Goal: Task Accomplishment & Management: Use online tool/utility

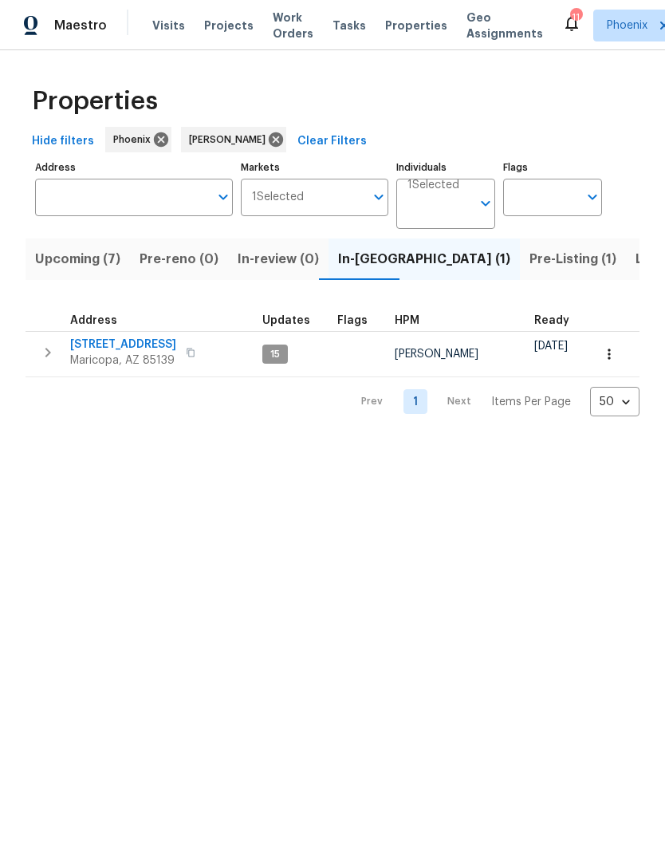
click at [74, 270] on span "Upcoming (7)" at bounding box center [77, 259] width 85 height 22
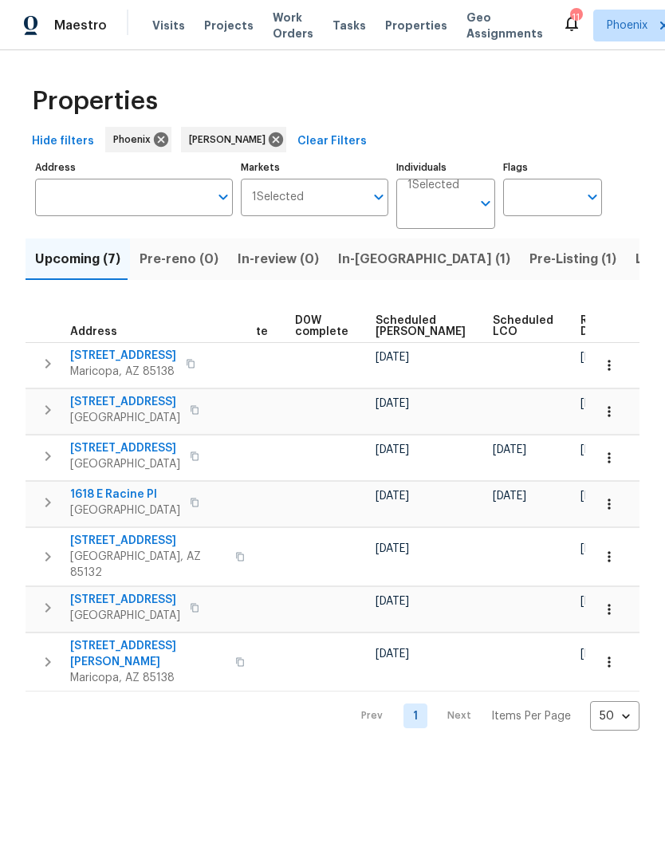
scroll to position [0, 401]
click at [581, 335] on span "Ready Date" at bounding box center [598, 326] width 35 height 22
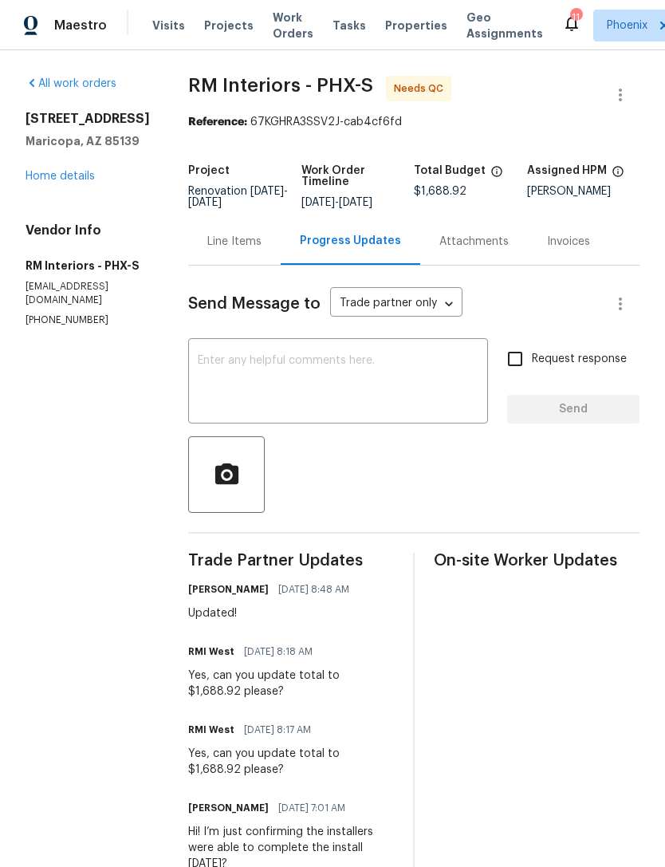
click at [236, 250] on div "Line Items" at bounding box center [234, 242] width 54 height 16
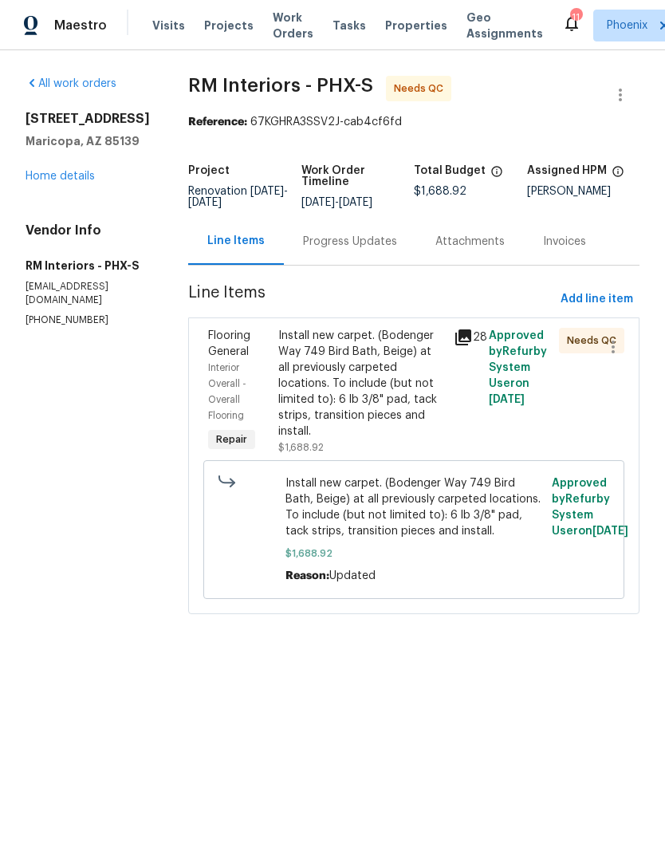
click at [427, 400] on div "Install new carpet. (Bodenger Way 749 Bird Bath, Beige) at all previously carpe…" at bounding box center [361, 384] width 166 height 112
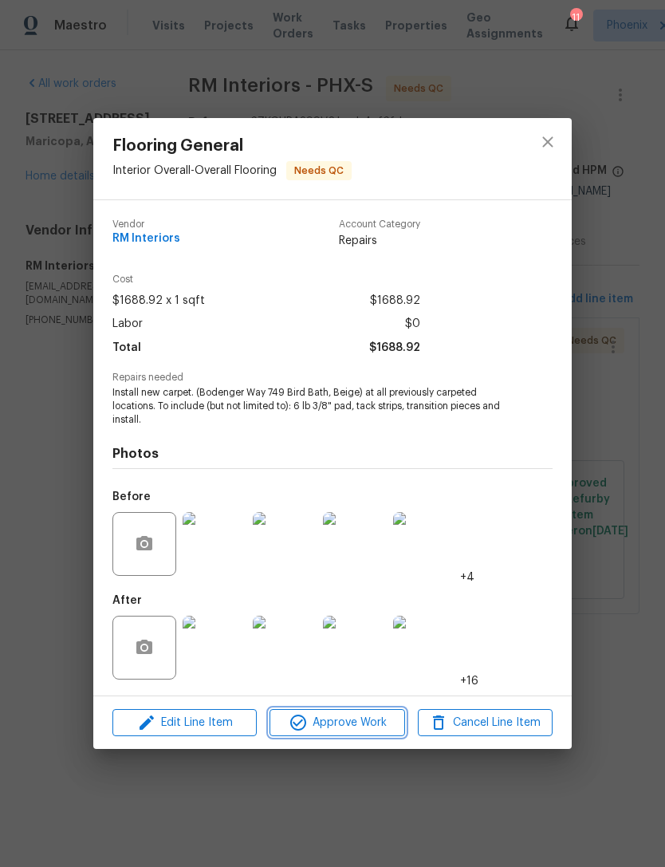
click at [373, 720] on span "Approve Work" at bounding box center [336, 723] width 125 height 20
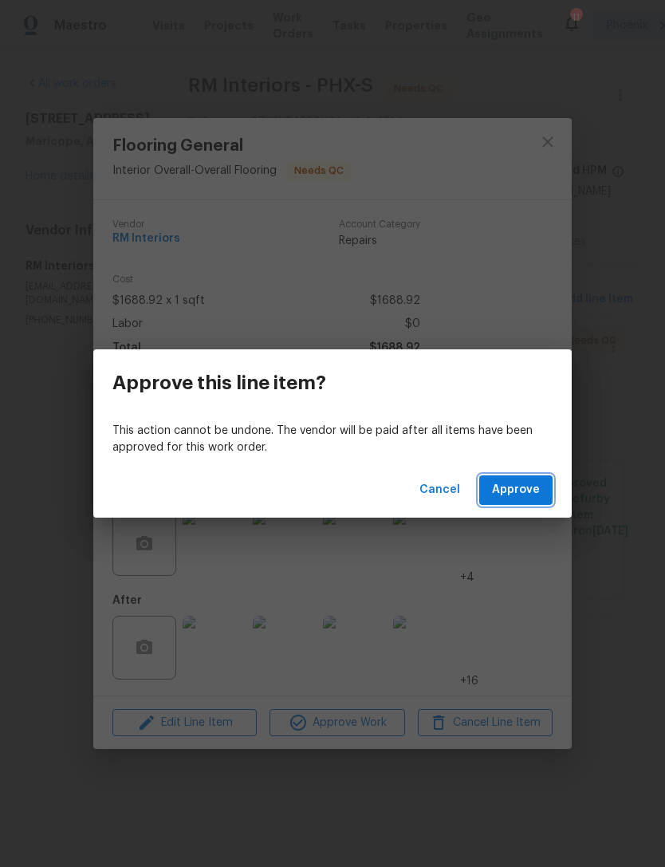
click at [526, 498] on span "Approve" at bounding box center [516, 490] width 48 height 20
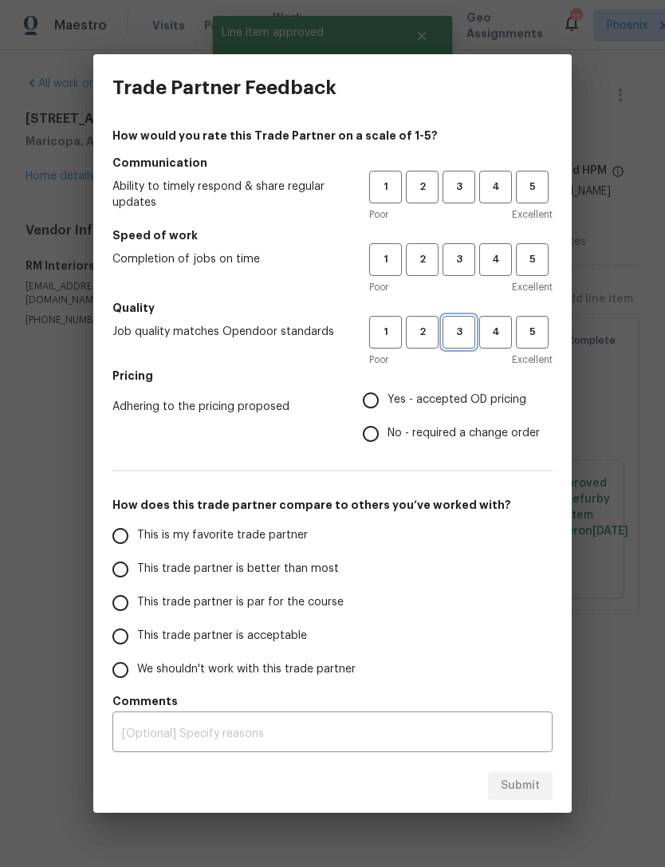
click at [462, 337] on span "3" at bounding box center [459, 332] width 30 height 18
click at [465, 267] on span "3" at bounding box center [459, 259] width 30 height 18
click at [460, 178] on span "3" at bounding box center [459, 187] width 30 height 18
click at [374, 405] on input "Yes - accepted OD pricing" at bounding box center [370, 400] width 33 height 33
radio input "true"
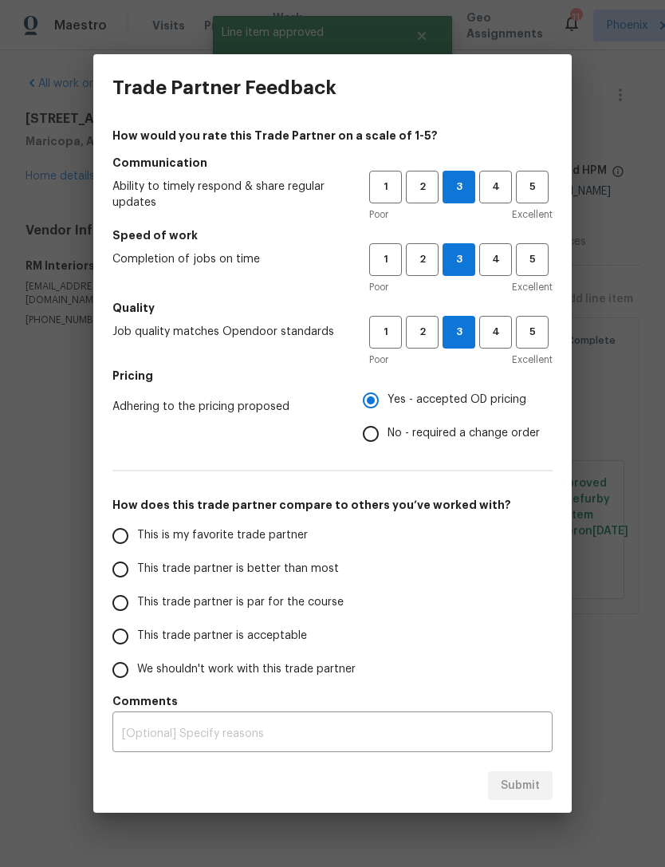
click at [118, 537] on input "This is my favorite trade partner" at bounding box center [120, 535] width 33 height 33
click at [530, 778] on span "Submit" at bounding box center [520, 786] width 39 height 20
radio input "true"
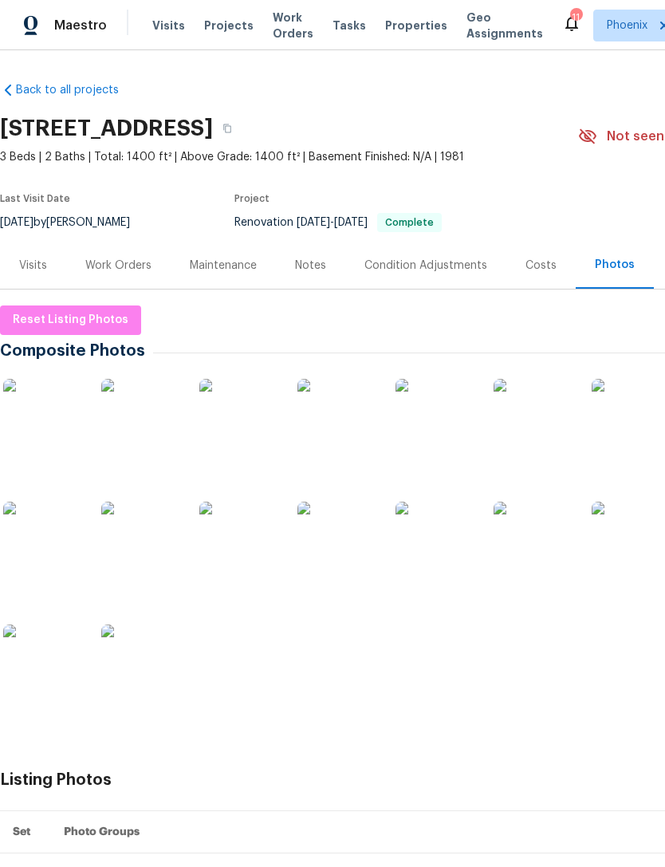
click at [251, 561] on img at bounding box center [239, 542] width 80 height 80
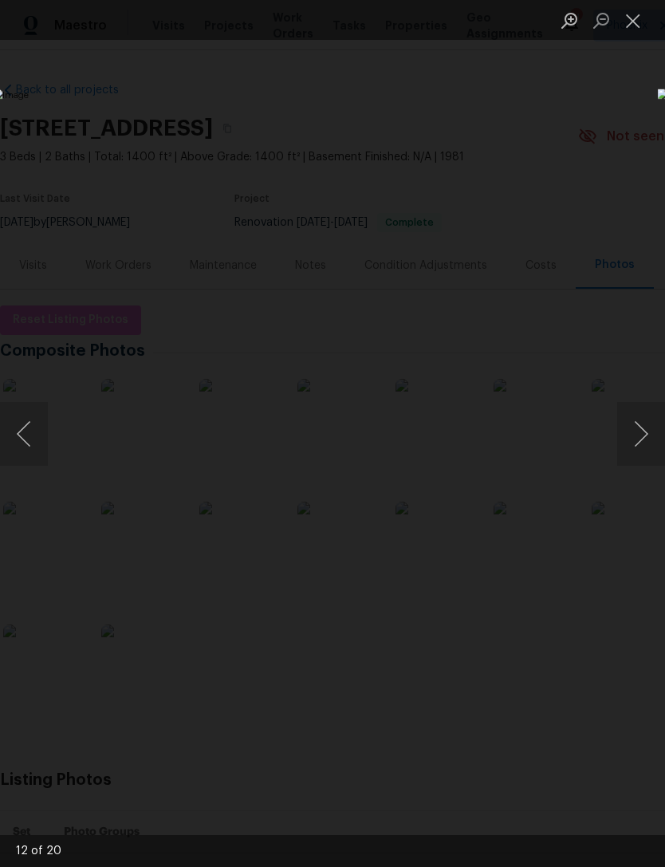
click at [640, 24] on button "Close lightbox" at bounding box center [633, 20] width 32 height 28
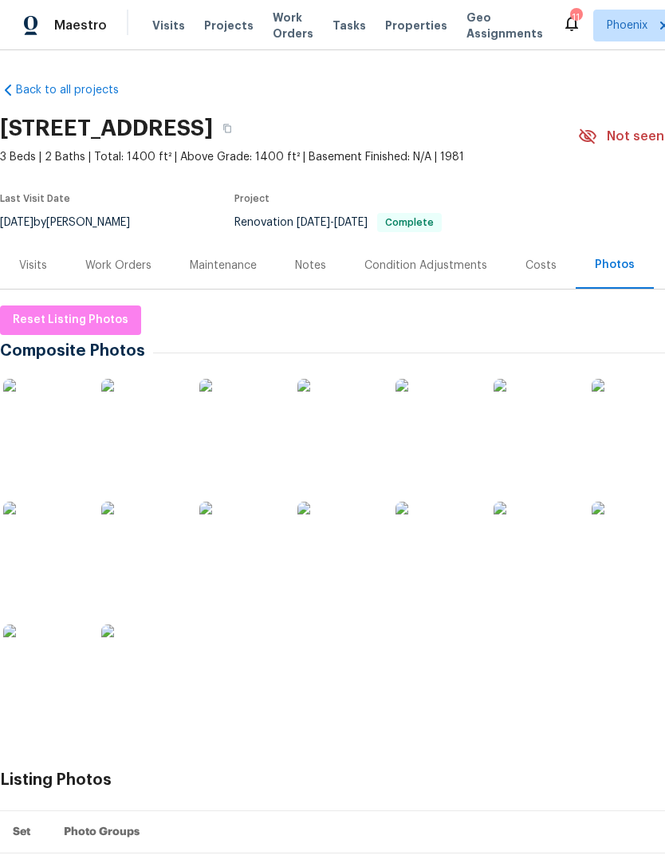
click at [443, 444] on img at bounding box center [436, 419] width 80 height 80
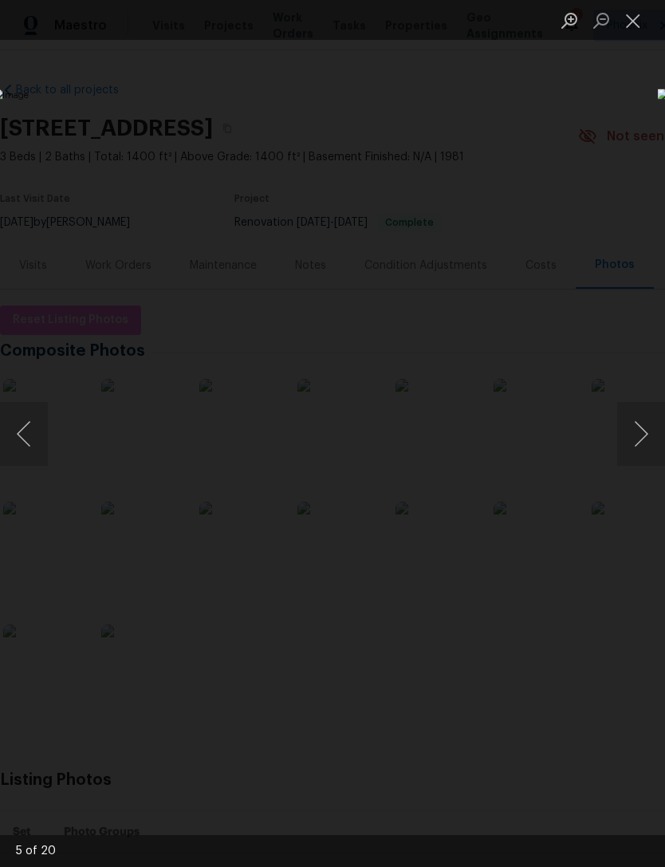
click at [641, 25] on button "Close lightbox" at bounding box center [633, 20] width 32 height 28
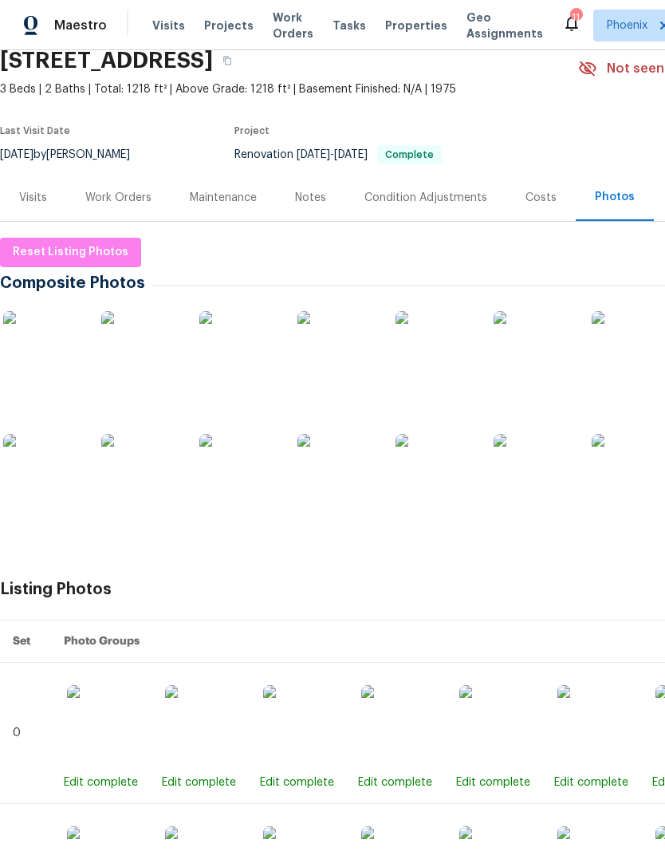
scroll to position [74, -1]
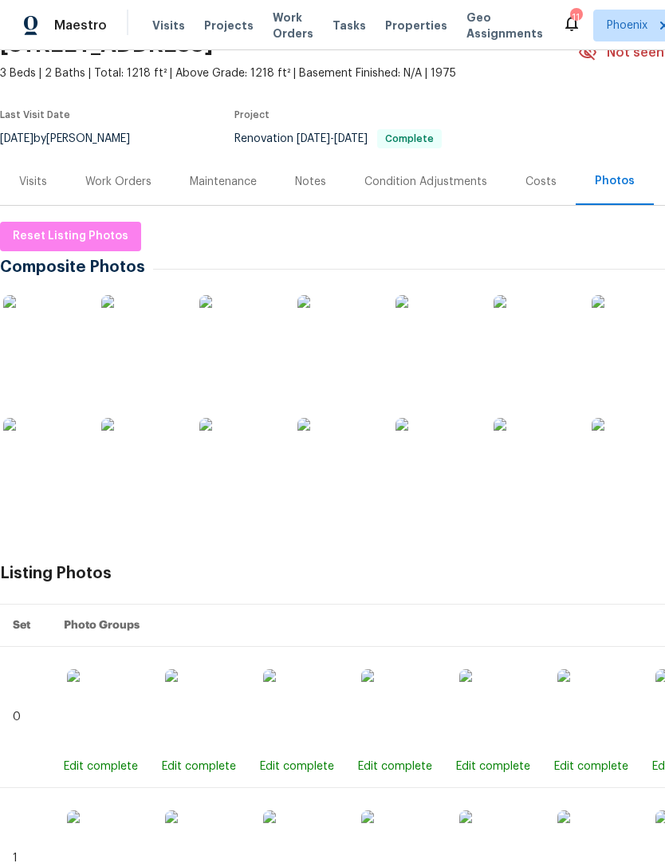
click at [130, 190] on div "Work Orders" at bounding box center [118, 182] width 66 height 16
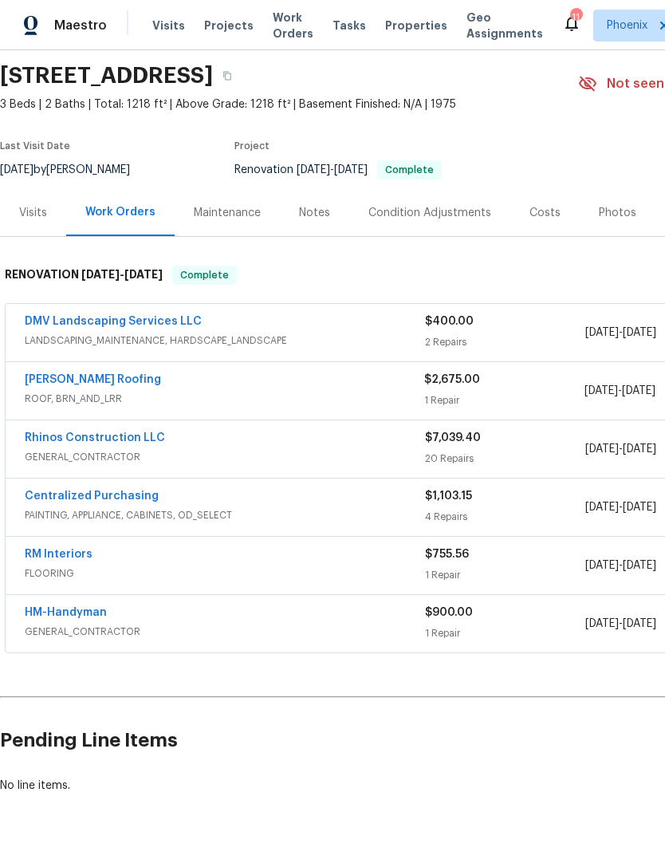
scroll to position [52, 0]
click at [140, 328] on link "DMV Landscaping Services LLC" at bounding box center [113, 322] width 177 height 11
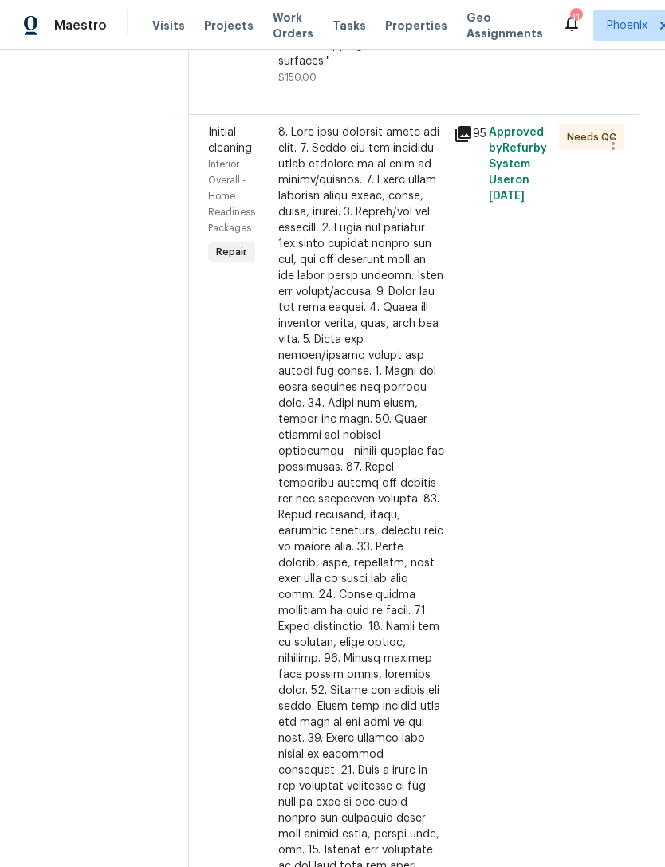
scroll to position [471, 0]
click at [211, 560] on div "Initial cleaning Interior Overall - Home Readiness Packages Repair" at bounding box center [238, 515] width 70 height 791
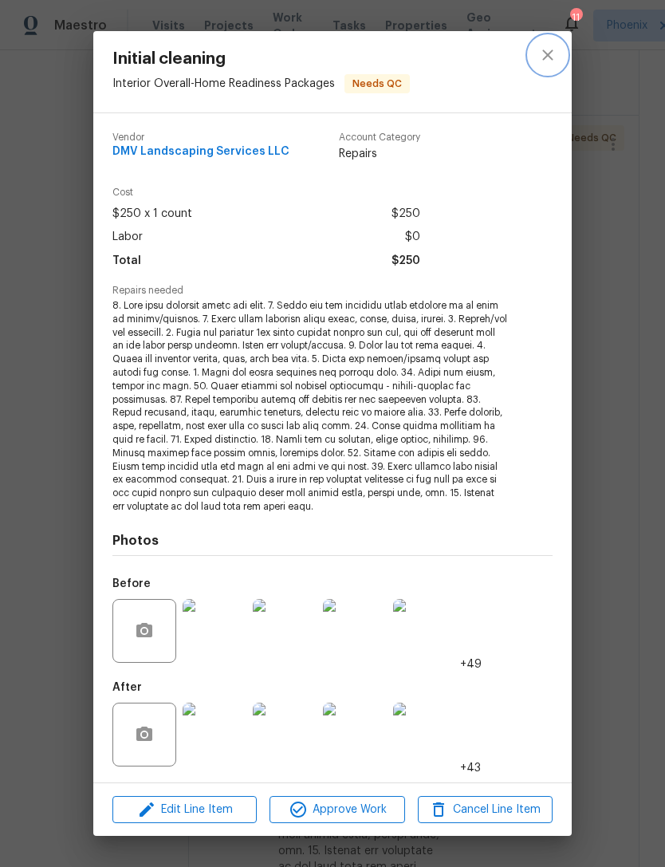
click at [549, 54] on icon "close" at bounding box center [547, 54] width 19 height 19
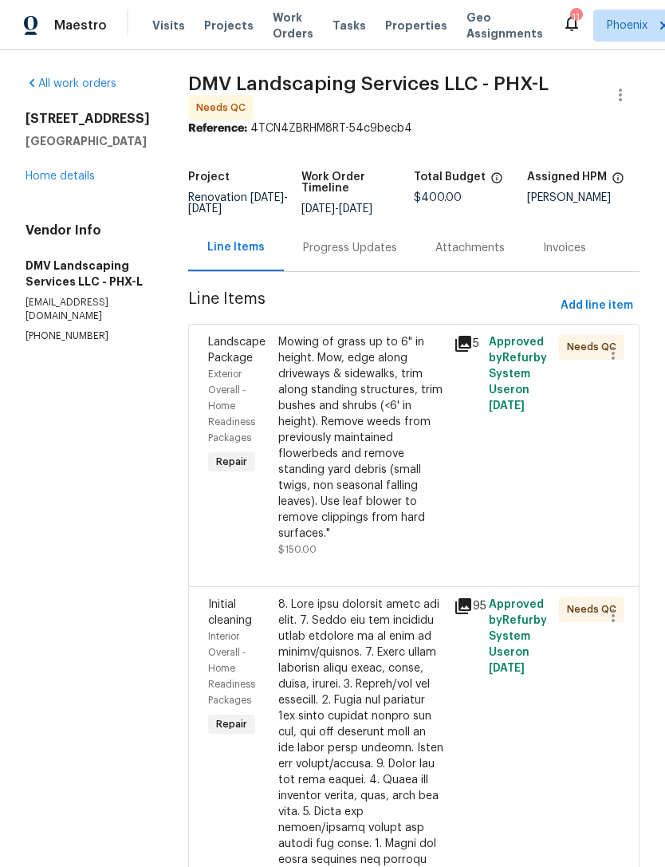
scroll to position [0, 0]
click at [353, 256] on div "Progress Updates" at bounding box center [350, 248] width 94 height 16
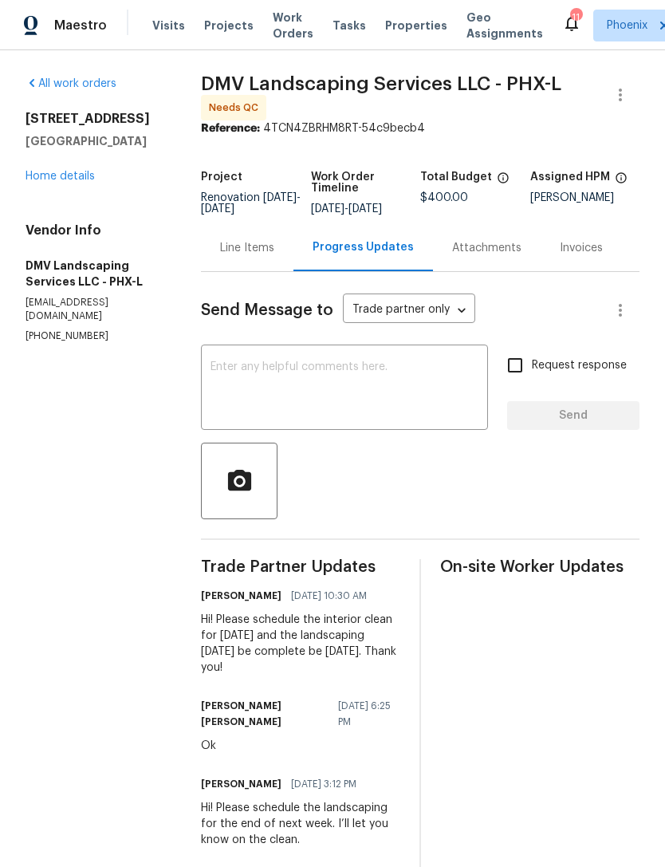
click at [243, 256] on div "Line Items" at bounding box center [247, 248] width 54 height 16
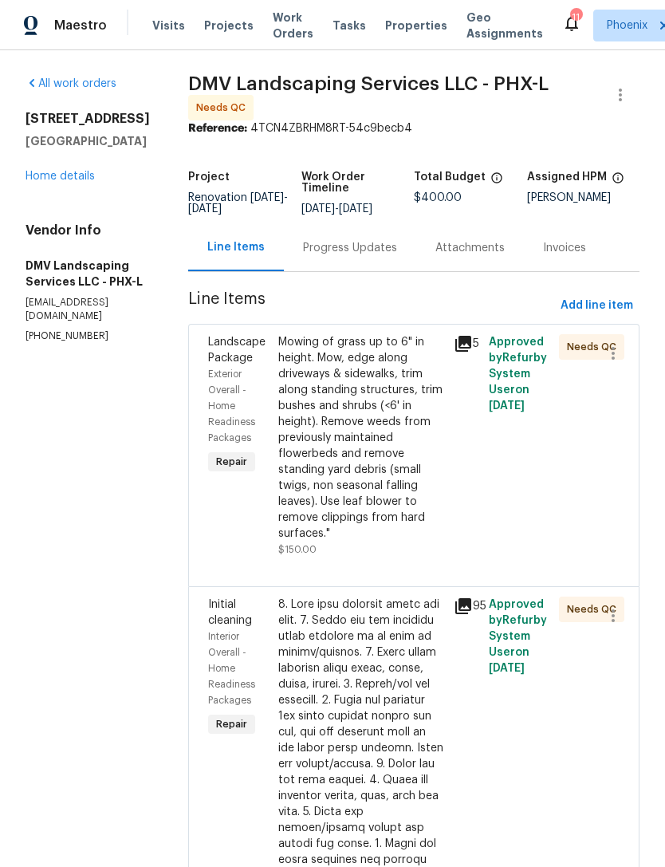
click at [494, 482] on div "Approved by Refurby System User on [DATE]" at bounding box center [519, 445] width 70 height 233
click at [249, 410] on div "Exterior Overall - Home Readiness Packages" at bounding box center [238, 406] width 61 height 80
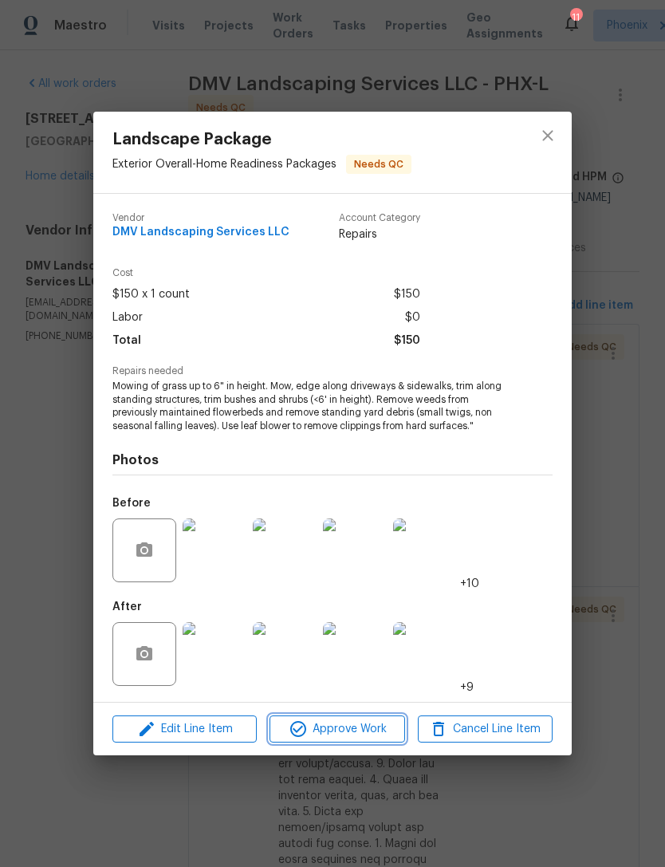
click at [336, 727] on span "Approve Work" at bounding box center [336, 729] width 125 height 20
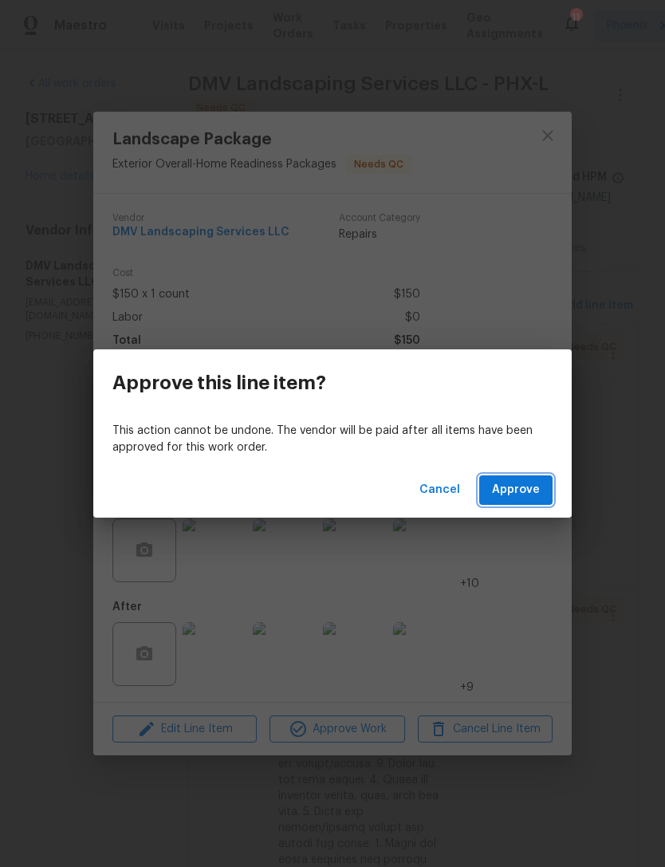
click at [533, 493] on span "Approve" at bounding box center [516, 490] width 48 height 20
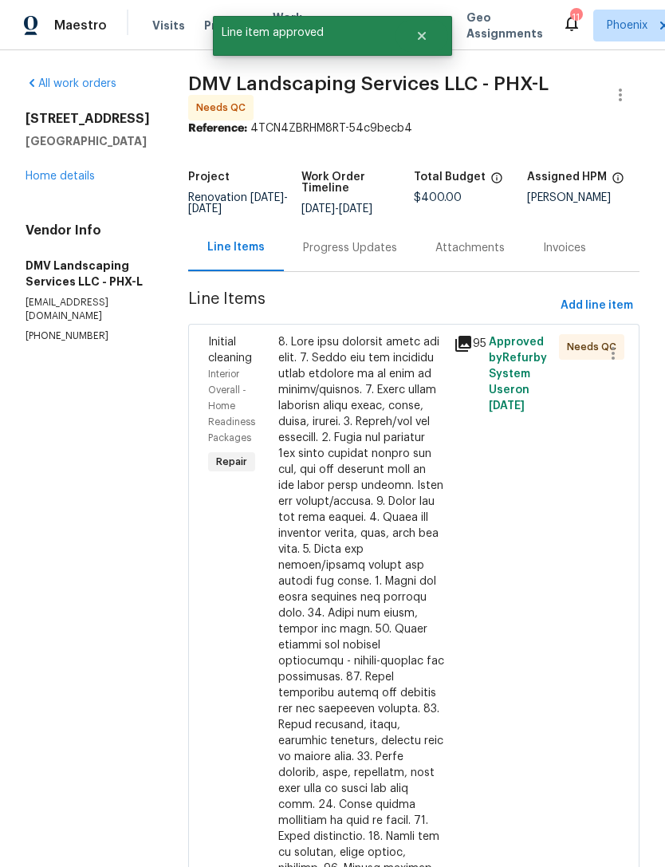
click at [227, 636] on div "Initial cleaning Interior Overall - Home Readiness Packages Repair" at bounding box center [238, 724] width 70 height 791
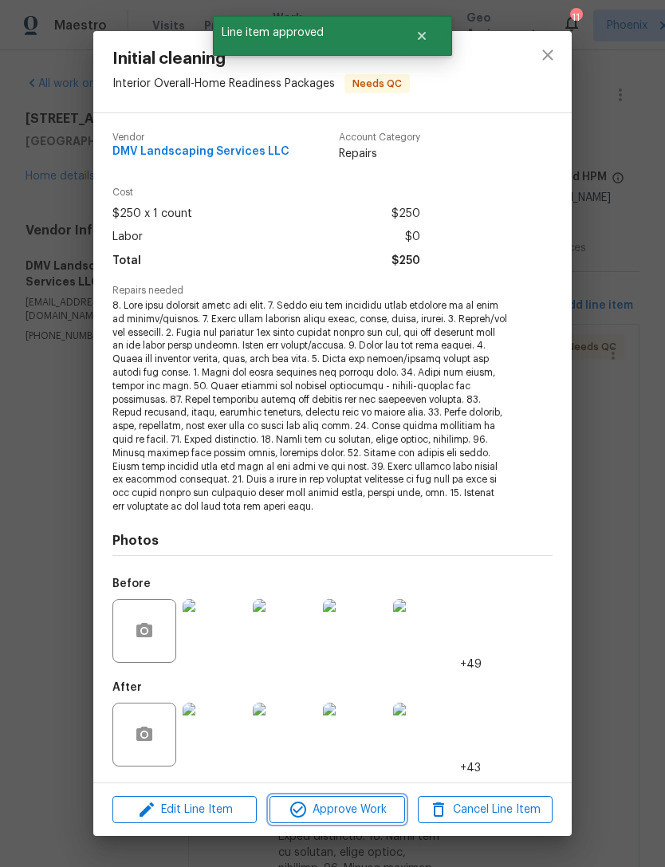
click at [364, 801] on span "Approve Work" at bounding box center [336, 810] width 125 height 20
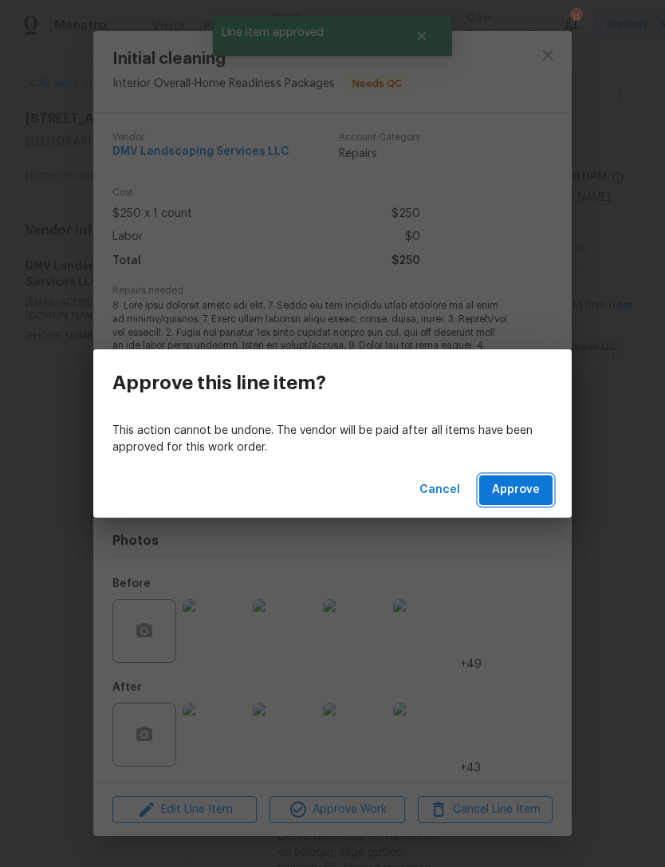
click at [541, 495] on button "Approve" at bounding box center [515, 490] width 73 height 30
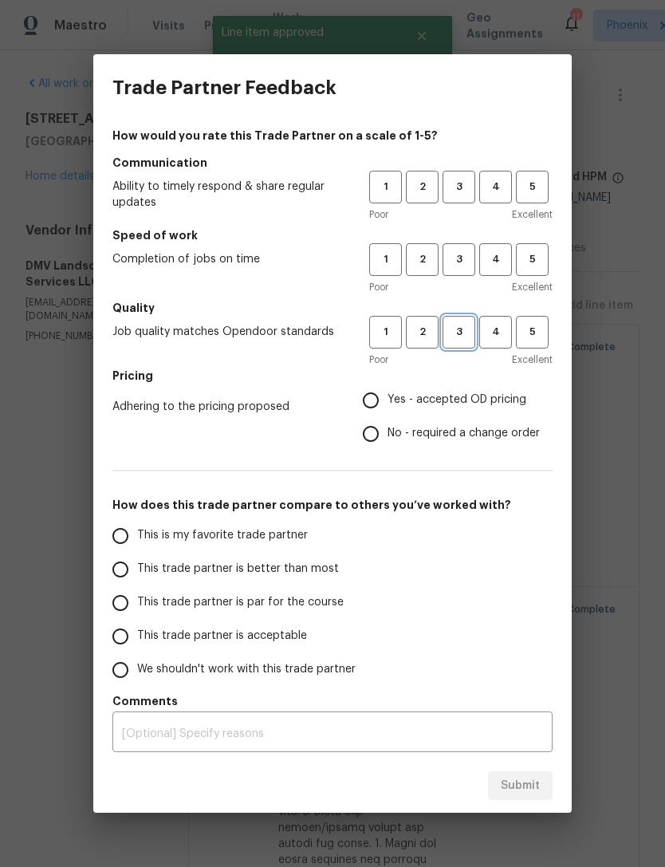
click at [458, 341] on span "3" at bounding box center [459, 332] width 30 height 18
click at [459, 264] on span "3" at bounding box center [459, 259] width 30 height 18
click at [467, 181] on span "3" at bounding box center [459, 187] width 30 height 18
click at [380, 398] on input "Yes - accepted OD pricing" at bounding box center [370, 400] width 33 height 33
radio input "true"
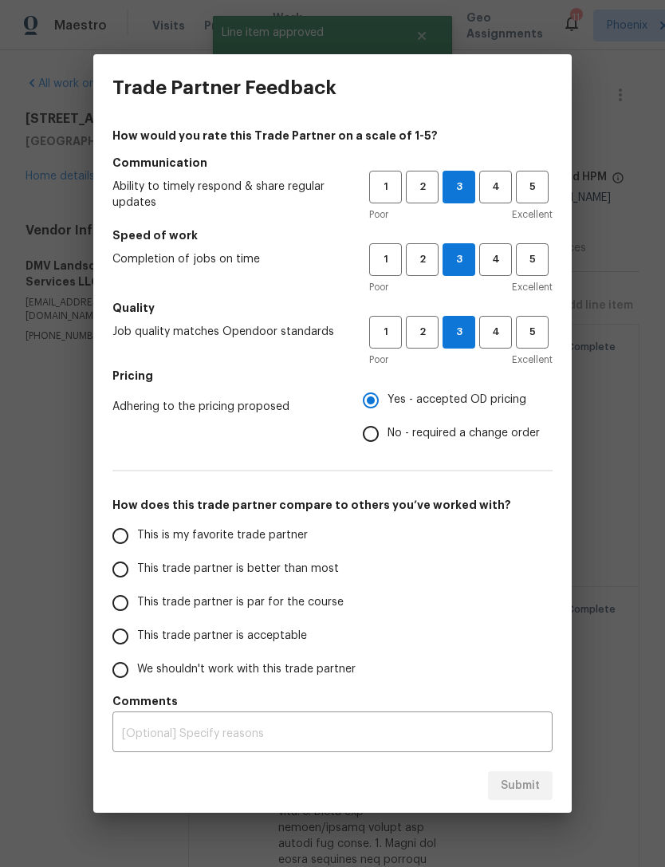
click at [122, 538] on input "This is my favorite trade partner" at bounding box center [120, 535] width 33 height 33
click at [526, 778] on span "Submit" at bounding box center [520, 786] width 39 height 20
radio input "true"
